Goal: Check status: Check status

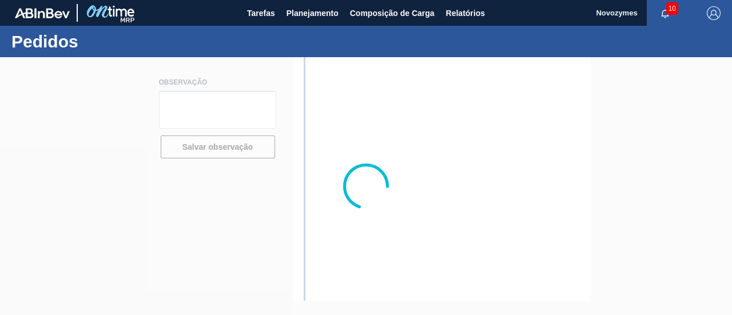
type textarea "[PERSON_NAME] será enviado em até 04/julho pois iniciaremos importação sob dema…"
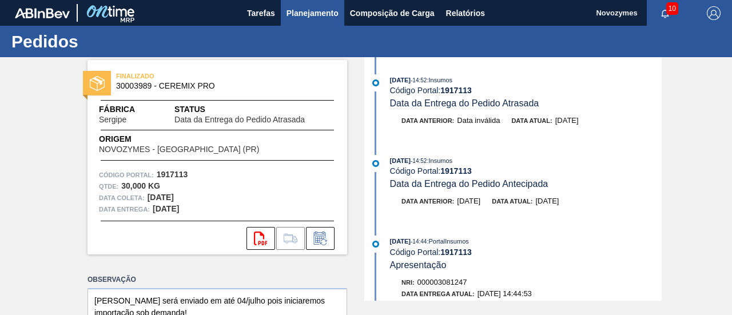
click at [318, 14] on span "Planejamento" at bounding box center [313, 13] width 52 height 14
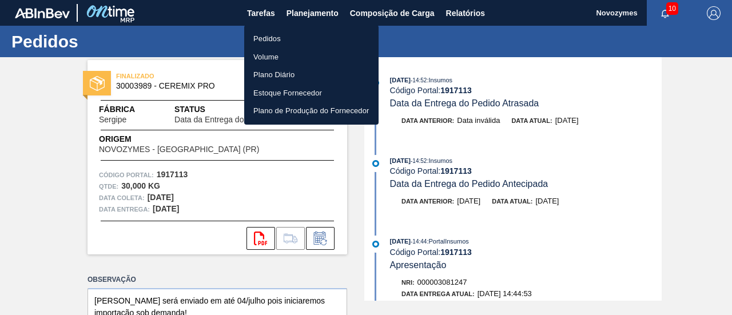
click at [265, 38] on li "Pedidos" at bounding box center [311, 39] width 134 height 18
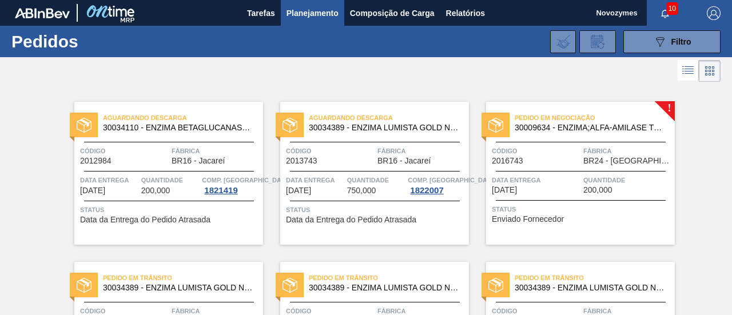
click at [603, 166] on div "Pedido em Negociação 30009634 - ENZIMA;ALFA-AMILASE TERMOESTÁVEL;TERMAMY Código…" at bounding box center [580, 173] width 189 height 143
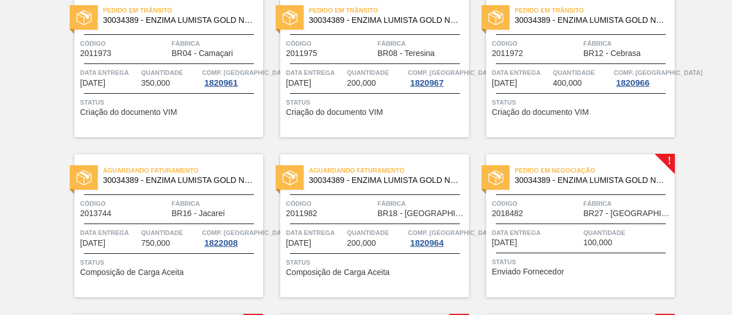
scroll to position [286, 0]
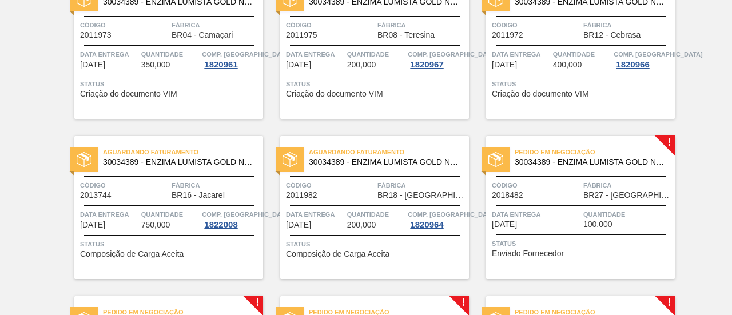
click at [533, 206] on div "Pedido em Negociação 30034389 - ENZIMA LUMISTA GOLD NOVONESIS 25KG Código 20184…" at bounding box center [580, 207] width 189 height 143
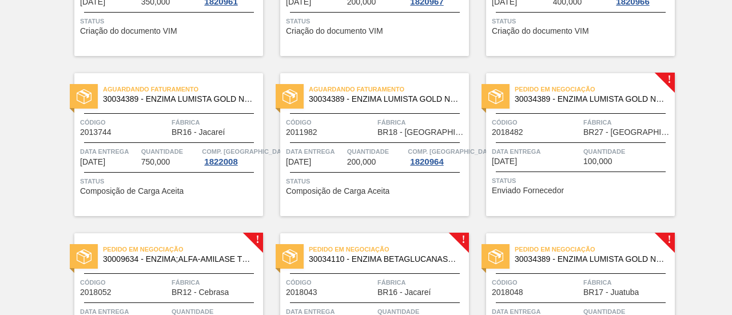
scroll to position [458, 0]
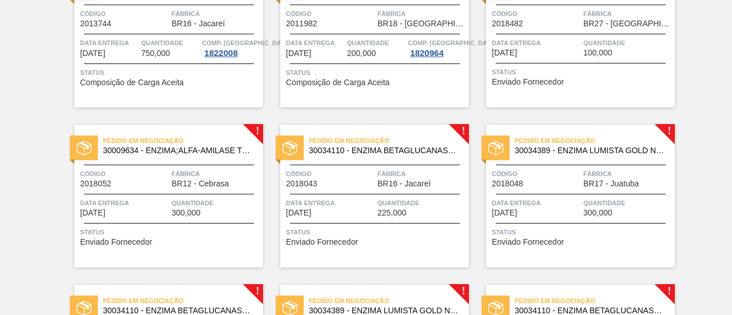
click at [373, 187] on div "Código 2018043" at bounding box center [330, 178] width 89 height 20
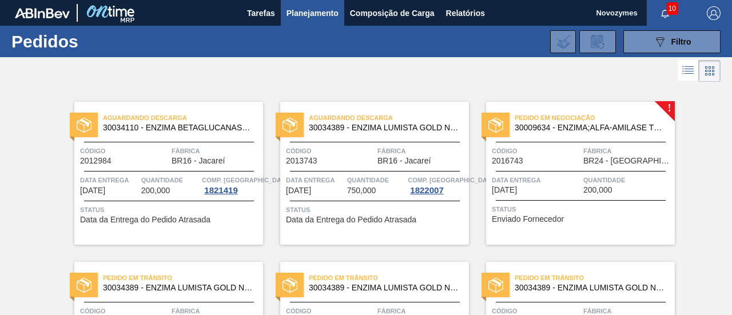
drag, startPoint x: 698, startPoint y: 255, endPoint x: 693, endPoint y: 145, distance: 110.0
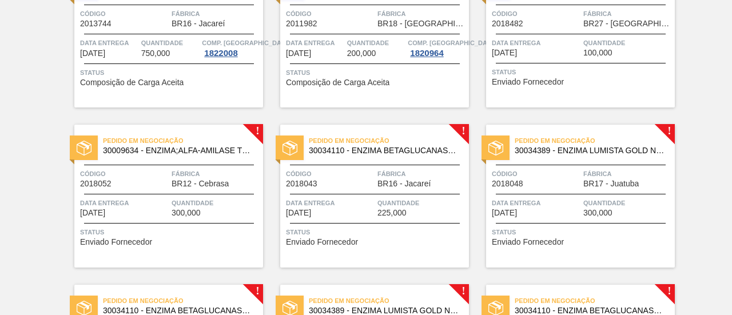
scroll to position [401, 0]
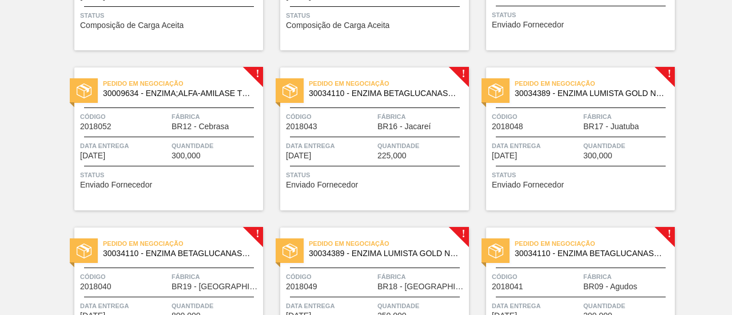
scroll to position [572, 0]
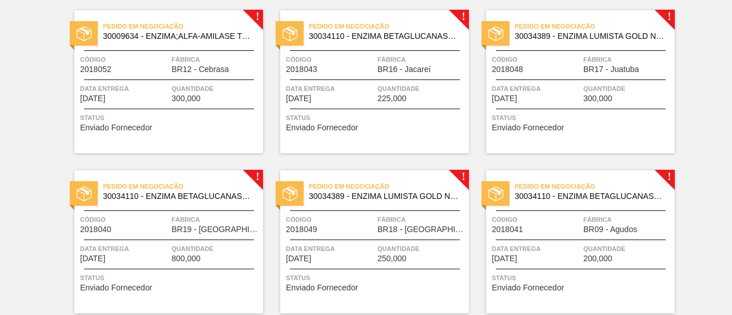
drag, startPoint x: 711, startPoint y: 250, endPoint x: 693, endPoint y: 221, distance: 33.7
click at [708, 239] on div "Aguardando Descarga 30034110 - ENZIMA BETAGLUCANASE ULTRAFLO PRIME Código 20129…" at bounding box center [366, 154] width 732 height 1282
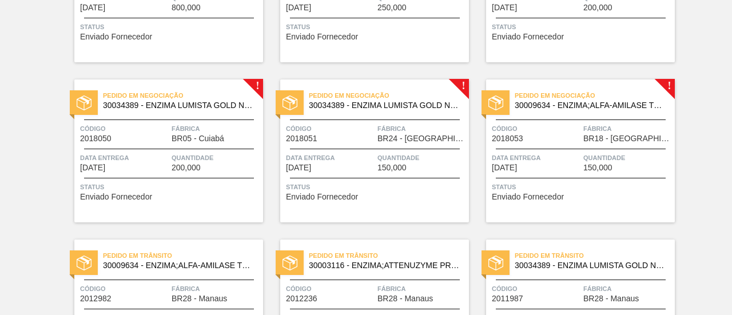
scroll to position [858, 0]
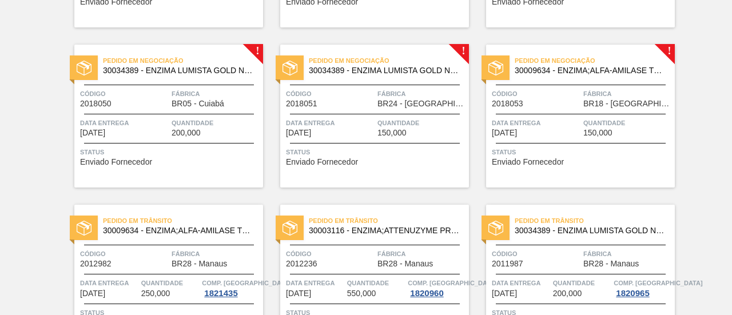
click at [57, 229] on link "Pedido em Trânsito 30009634 - ENZIMA;ALFA-AMILASE TERMOESTÁVEL;TERMAMY Código 2…" at bounding box center [160, 276] width 206 height 143
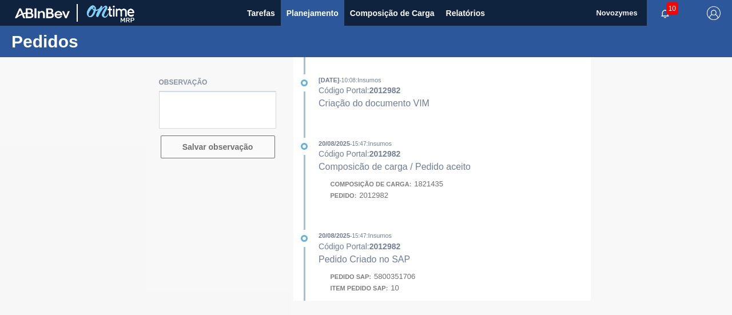
click at [306, 17] on span "Planejamento" at bounding box center [313, 13] width 52 height 14
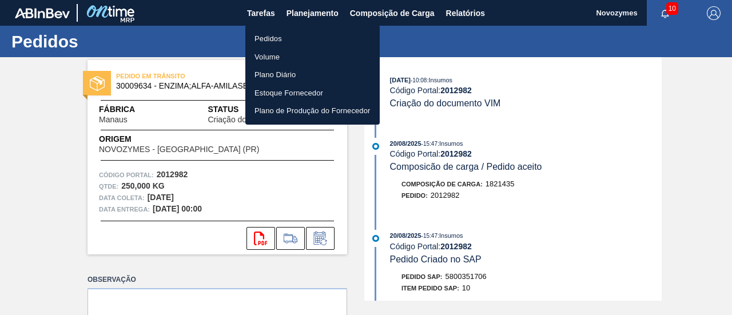
click at [318, 43] on li "Pedidos" at bounding box center [312, 39] width 134 height 18
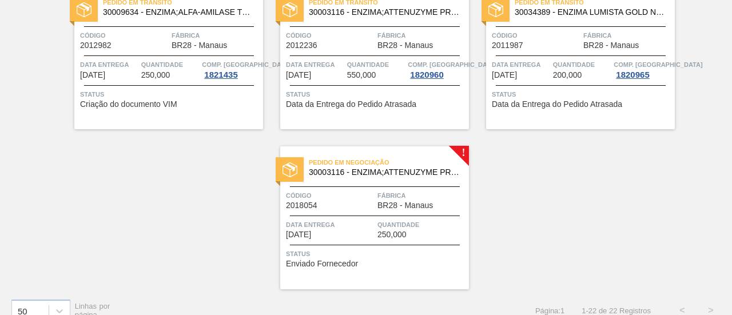
scroll to position [1093, 0]
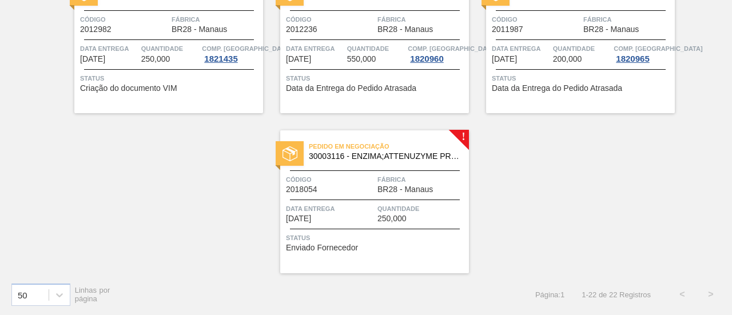
click at [311, 220] on span "[DATE]" at bounding box center [298, 219] width 25 height 9
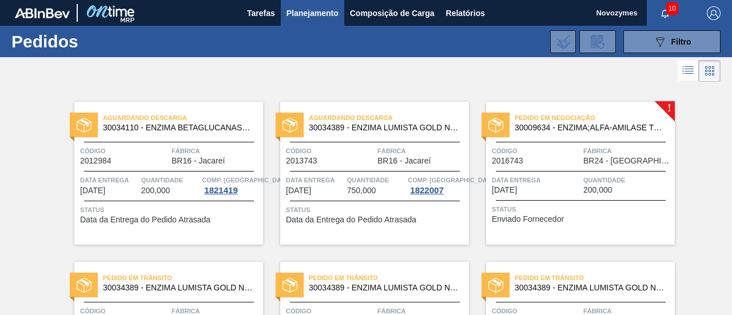
click at [588, 187] on span "200,000" at bounding box center [598, 190] width 29 height 9
